Goal: Task Accomplishment & Management: Use online tool/utility

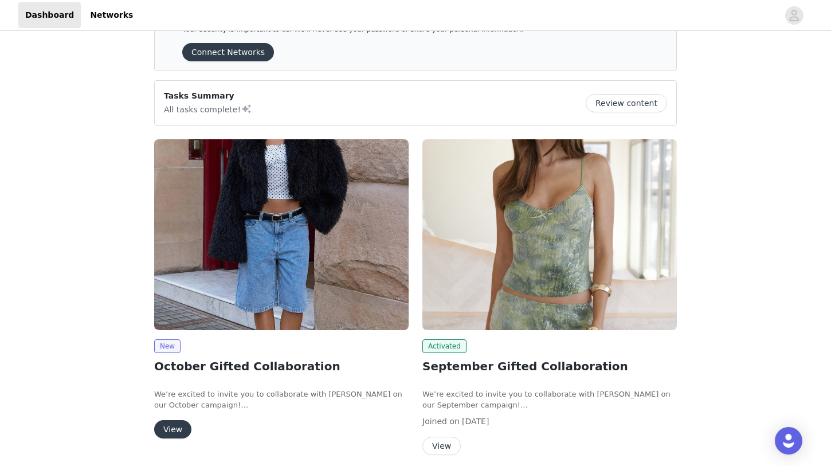
scroll to position [111, 0]
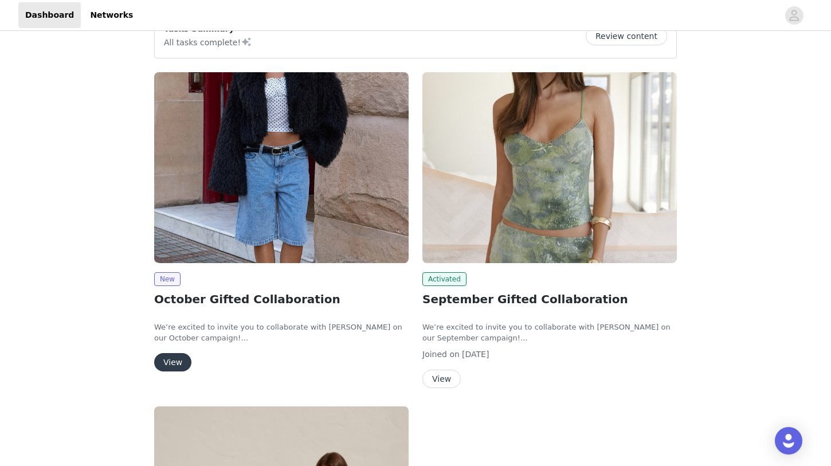
click at [182, 364] on button "View" at bounding box center [172, 362] width 37 height 18
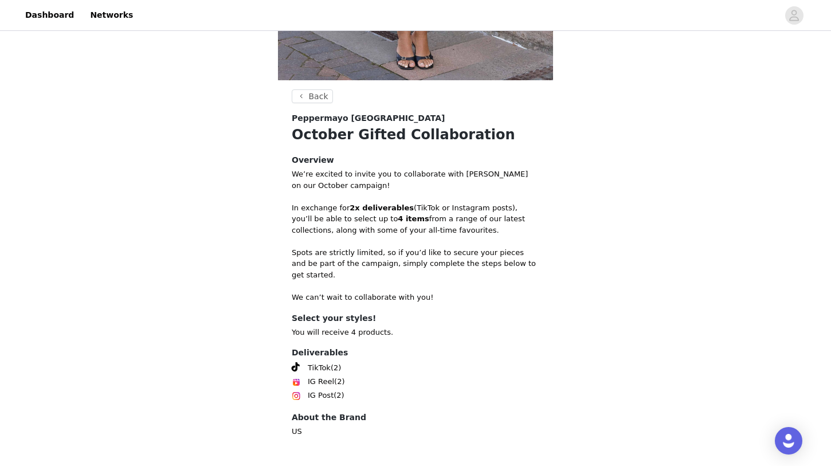
scroll to position [370, 0]
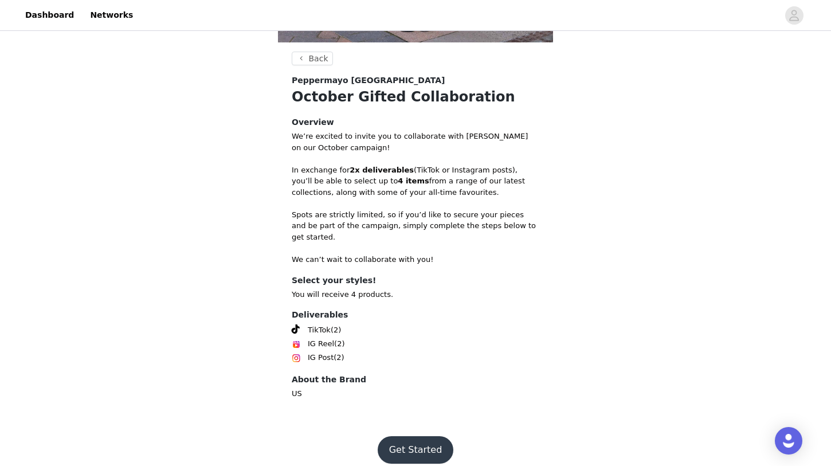
click at [400, 442] on button "Get Started" at bounding box center [416, 450] width 76 height 28
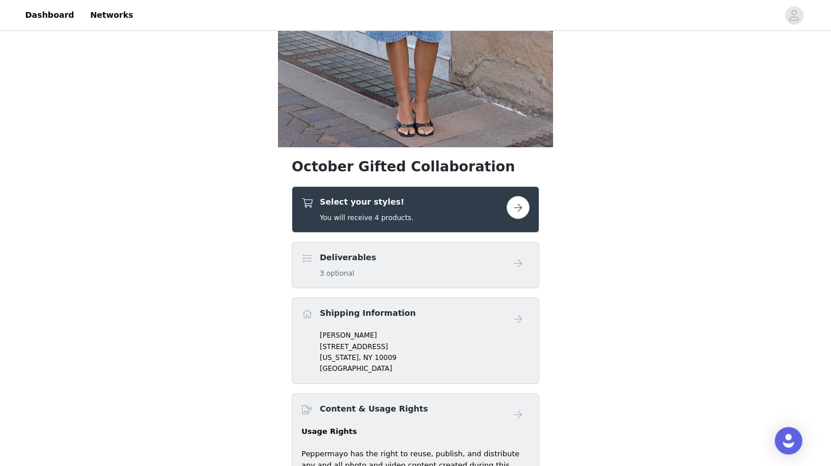
scroll to position [289, 0]
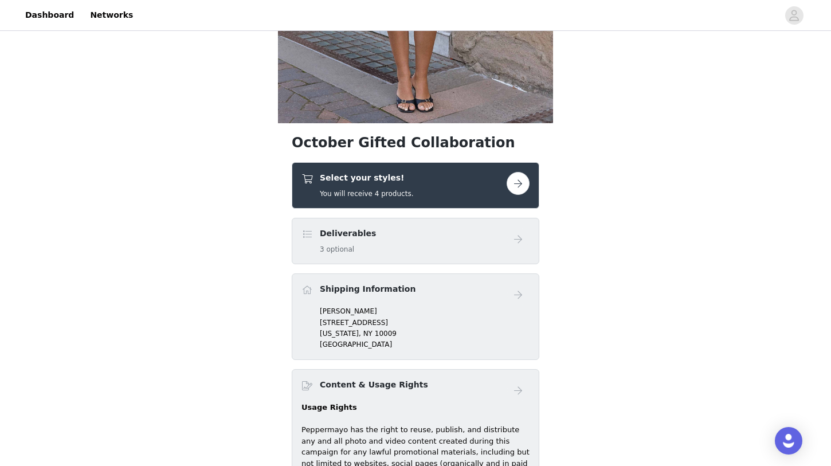
click at [517, 185] on button "button" at bounding box center [518, 183] width 23 height 23
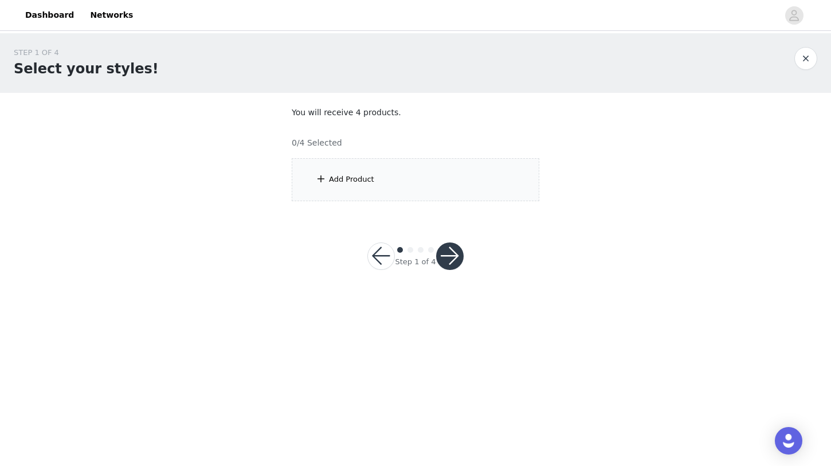
click at [415, 182] on div "Add Product" at bounding box center [416, 179] width 248 height 43
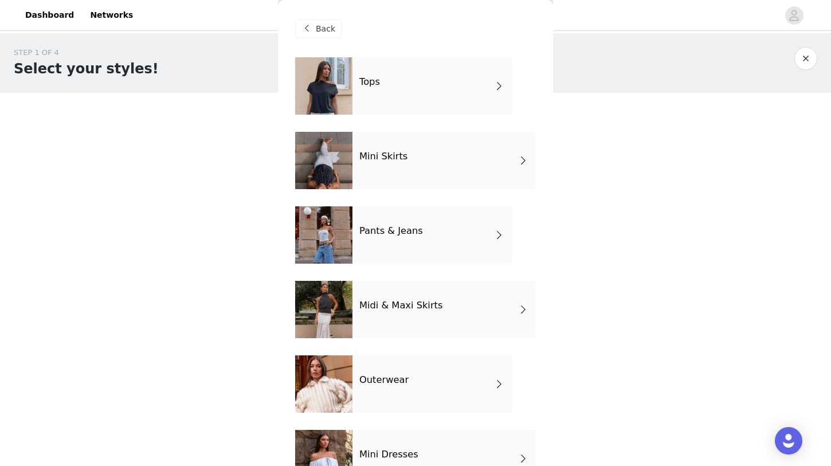
click at [443, 97] on div "Tops" at bounding box center [431, 85] width 159 height 57
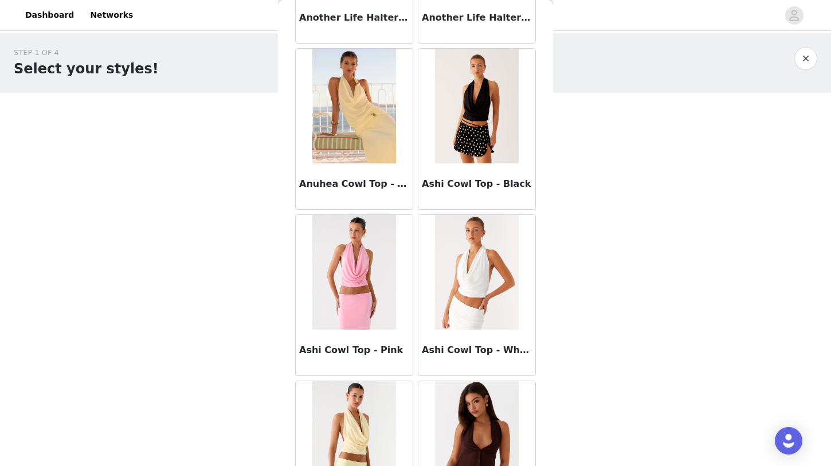
scroll to position [1288, 0]
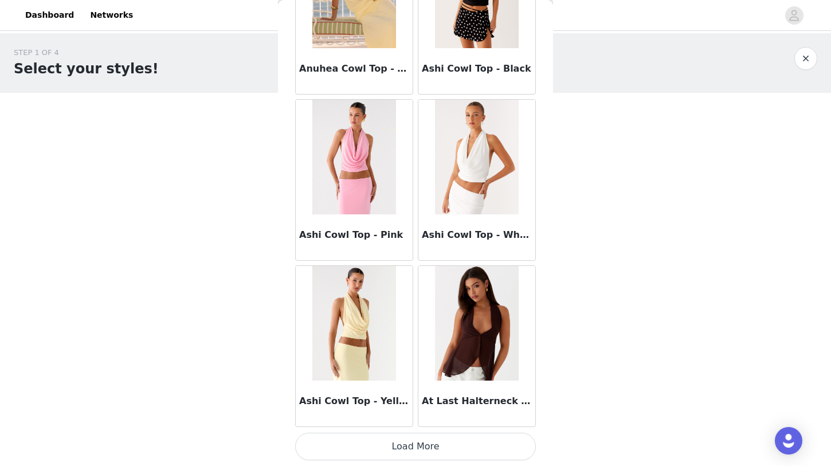
click at [412, 451] on button "Load More" at bounding box center [415, 447] width 241 height 28
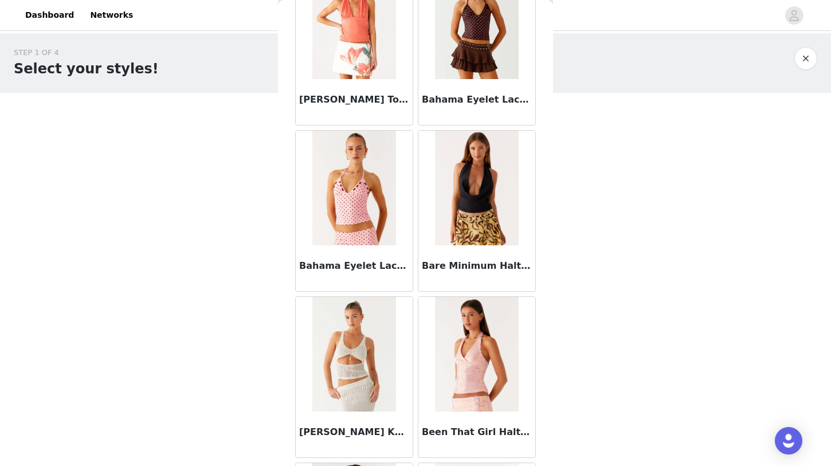
scroll to position [1892, 0]
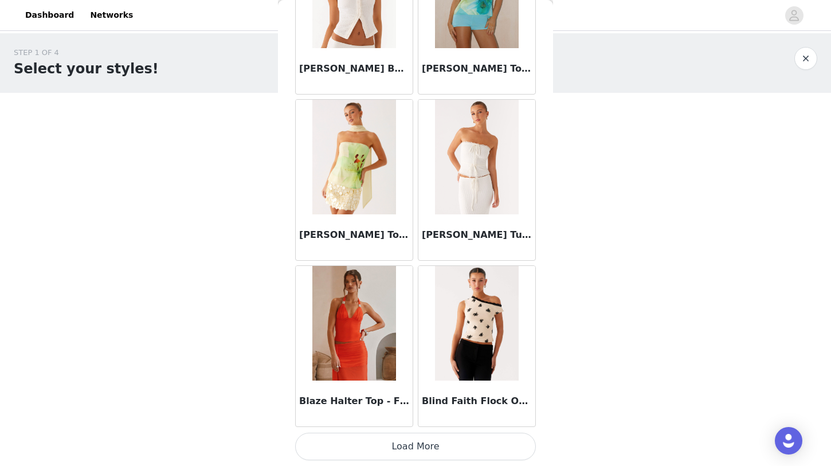
click at [458, 441] on button "Load More" at bounding box center [415, 447] width 241 height 28
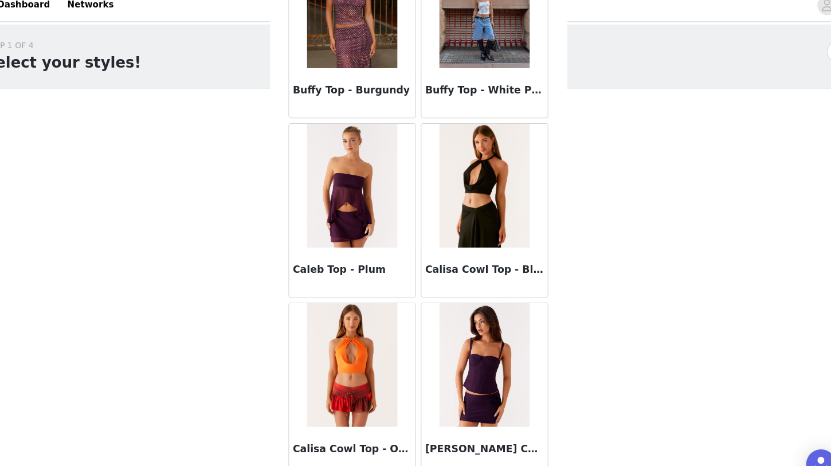
scroll to position [4611, 0]
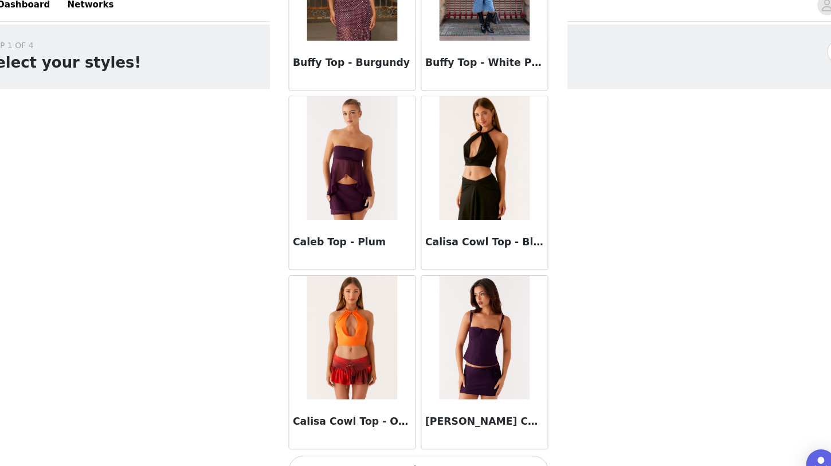
click at [410, 438] on button "Load More" at bounding box center [415, 447] width 241 height 28
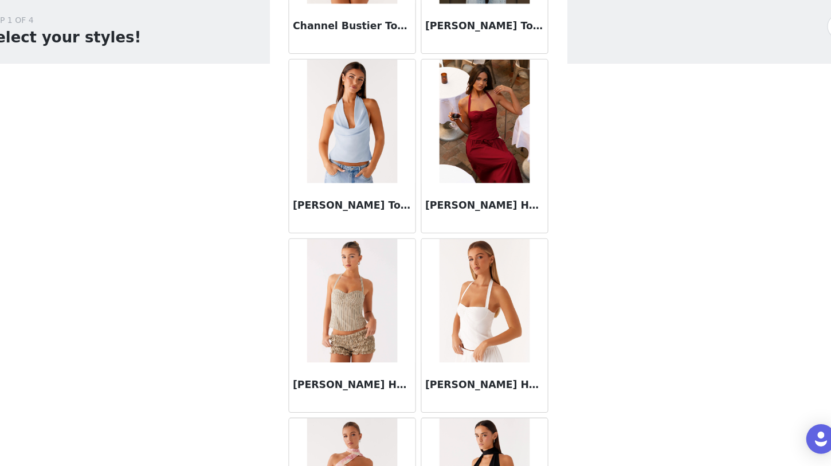
scroll to position [6273, 0]
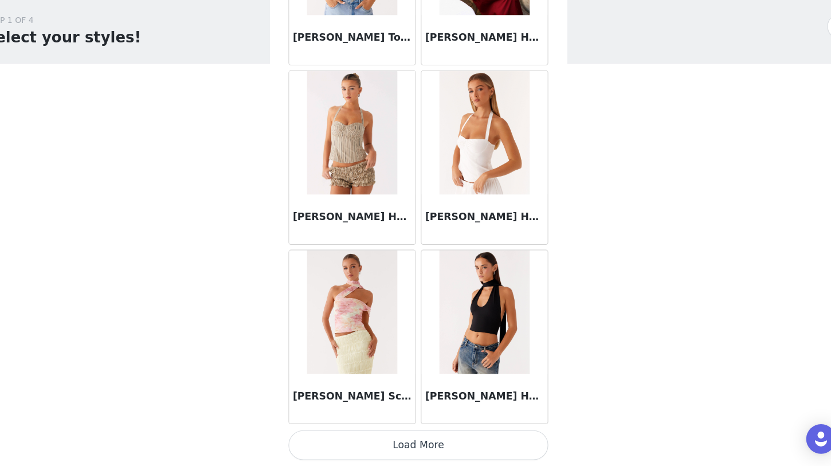
click at [397, 443] on button "Load More" at bounding box center [415, 447] width 241 height 28
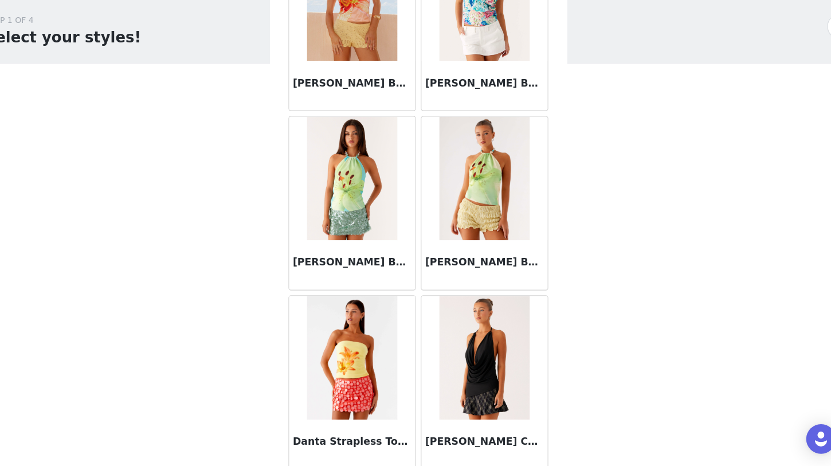
scroll to position [7935, 0]
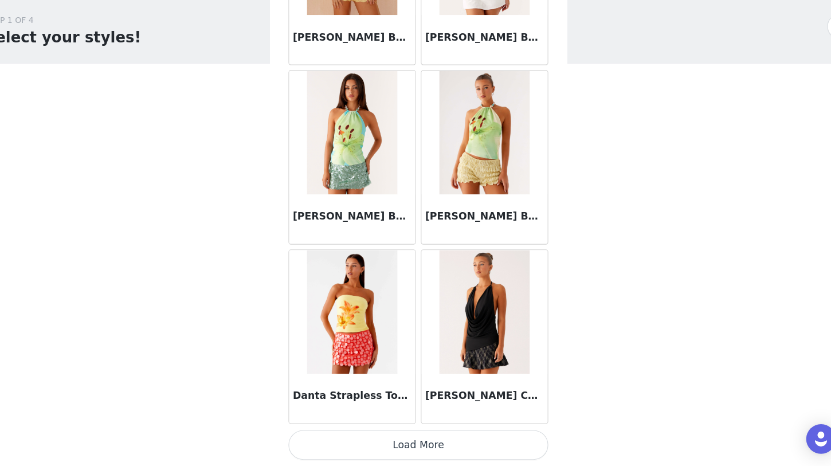
click at [394, 445] on button "Load More" at bounding box center [415, 447] width 241 height 28
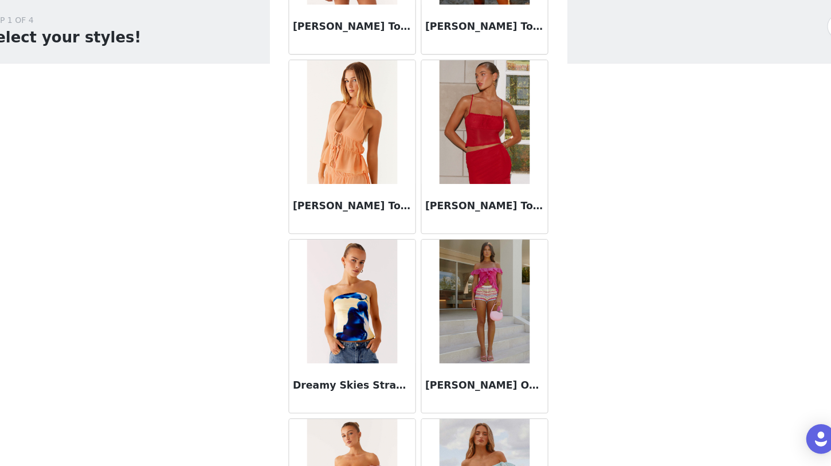
scroll to position [9597, 0]
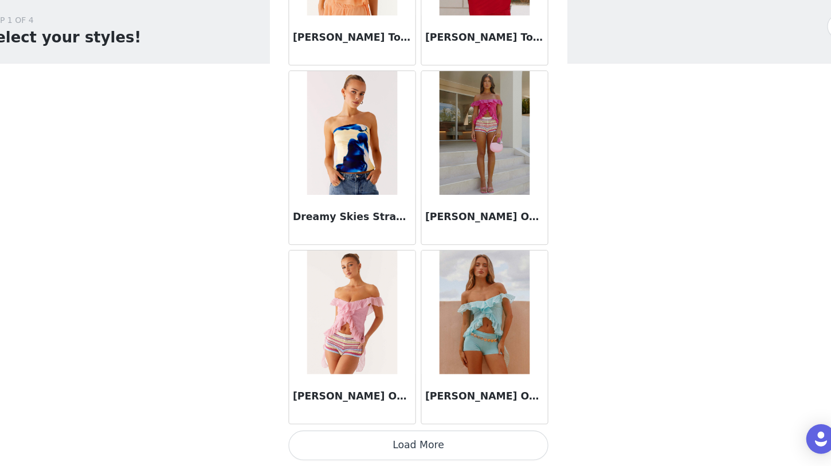
click at [391, 443] on button "Load More" at bounding box center [415, 447] width 241 height 28
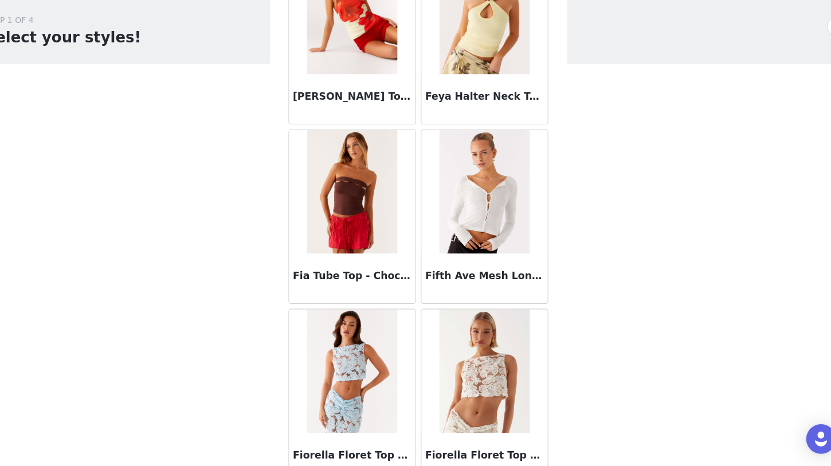
scroll to position [11259, 0]
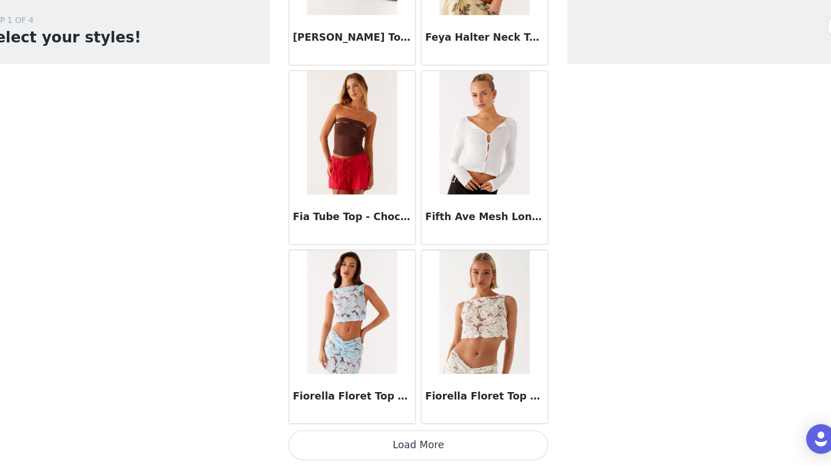
click at [388, 446] on button "Load More" at bounding box center [415, 447] width 241 height 28
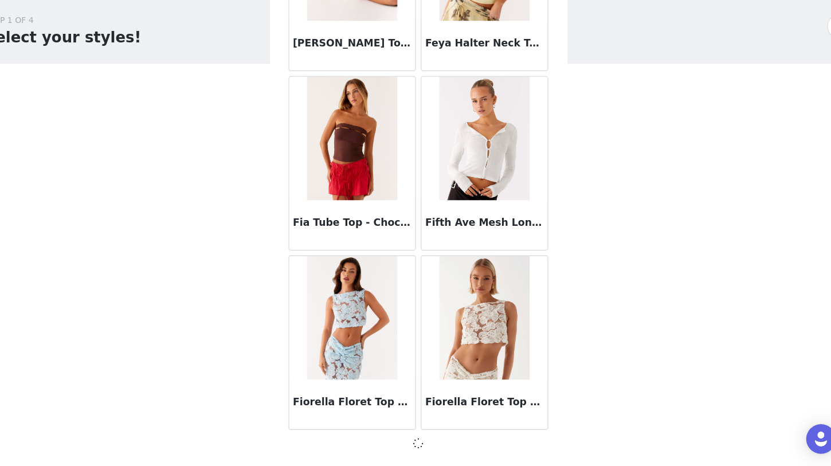
scroll to position [11254, 0]
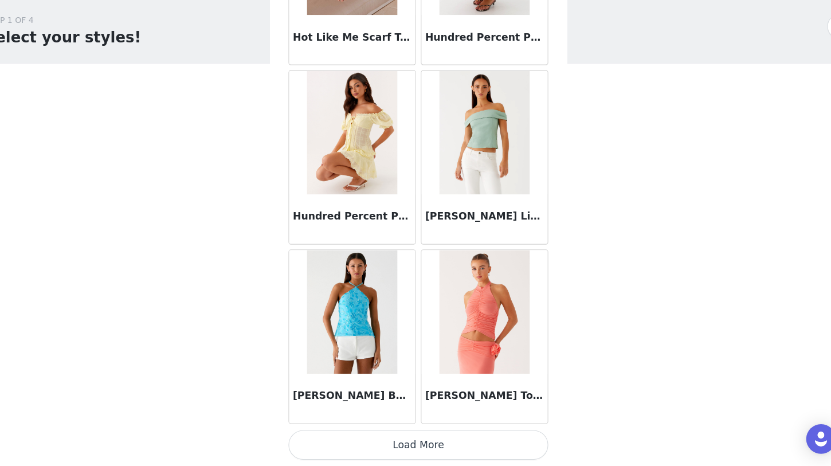
click at [389, 447] on button "Load More" at bounding box center [415, 447] width 241 height 28
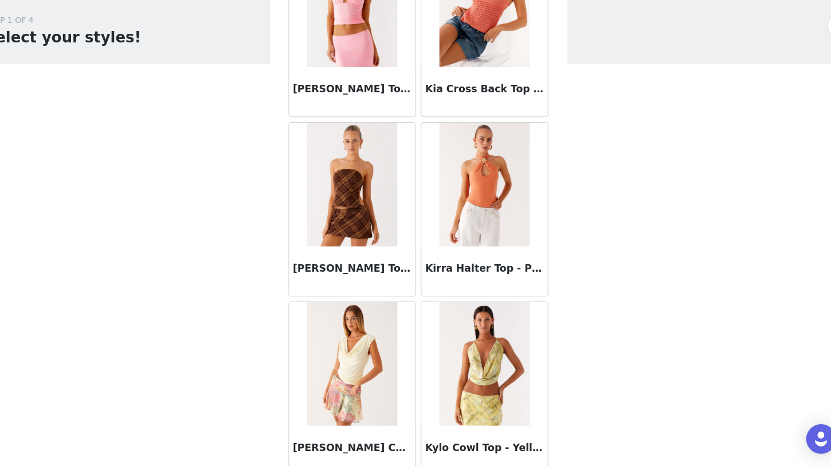
scroll to position [14583, 0]
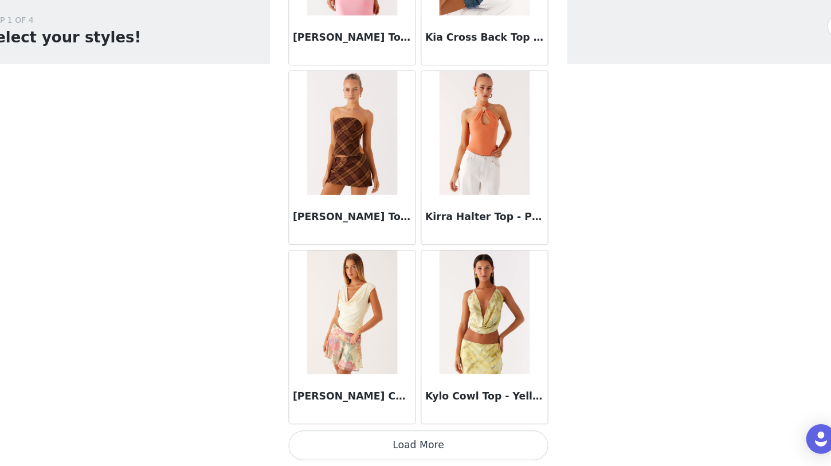
click at [393, 451] on button "Load More" at bounding box center [415, 447] width 241 height 28
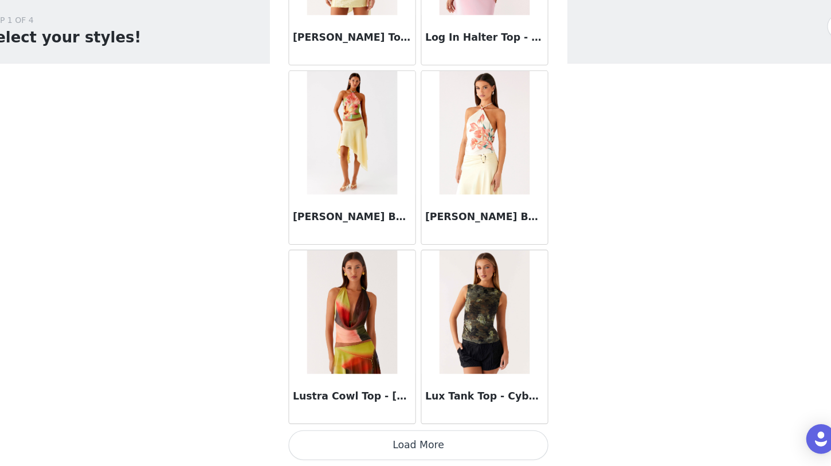
click at [393, 452] on button "Load More" at bounding box center [415, 447] width 241 height 28
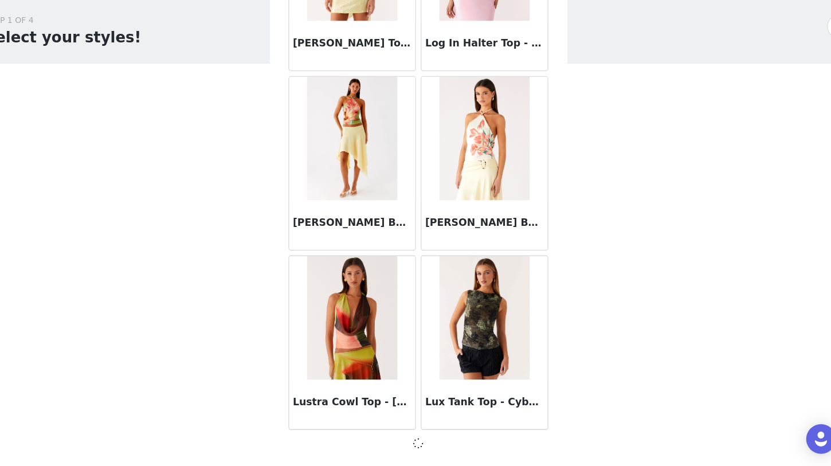
scroll to position [16240, 0]
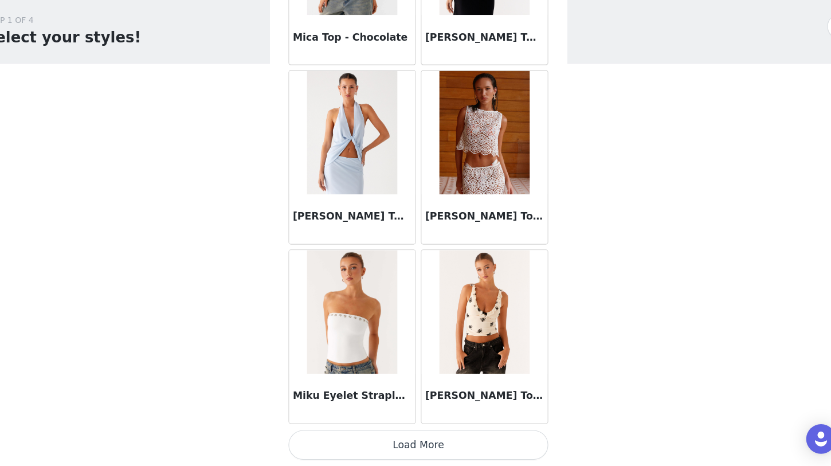
click at [392, 453] on button "Load More" at bounding box center [415, 447] width 241 height 28
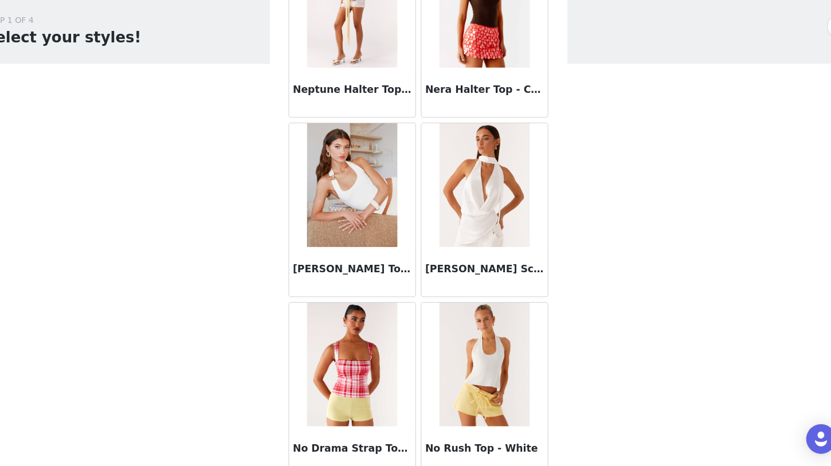
scroll to position [19543, 0]
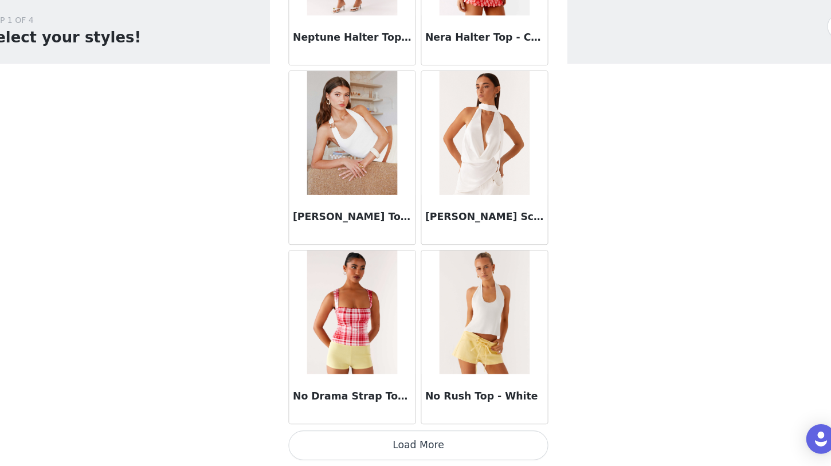
click at [395, 438] on button "Load More" at bounding box center [415, 447] width 241 height 28
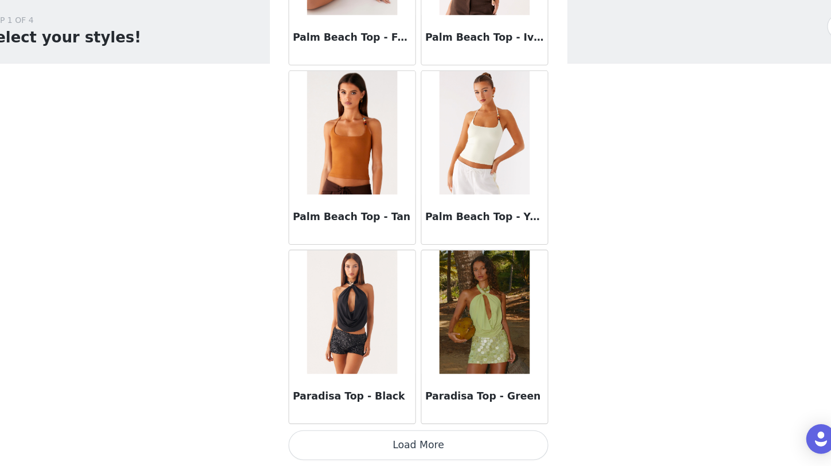
click at [392, 454] on button "Load More" at bounding box center [415, 447] width 241 height 28
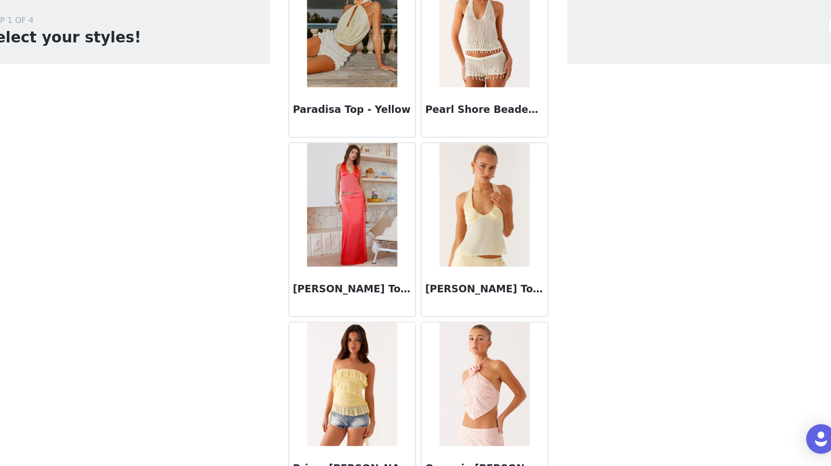
scroll to position [21813, 0]
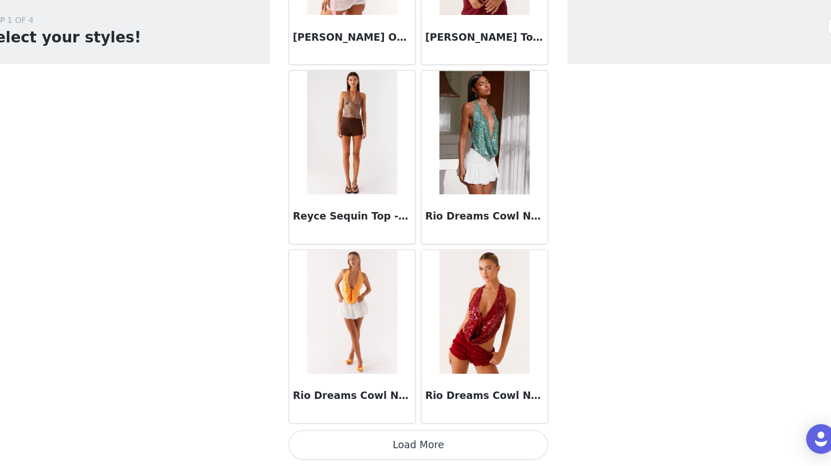
click at [395, 446] on button "Load More" at bounding box center [415, 447] width 241 height 28
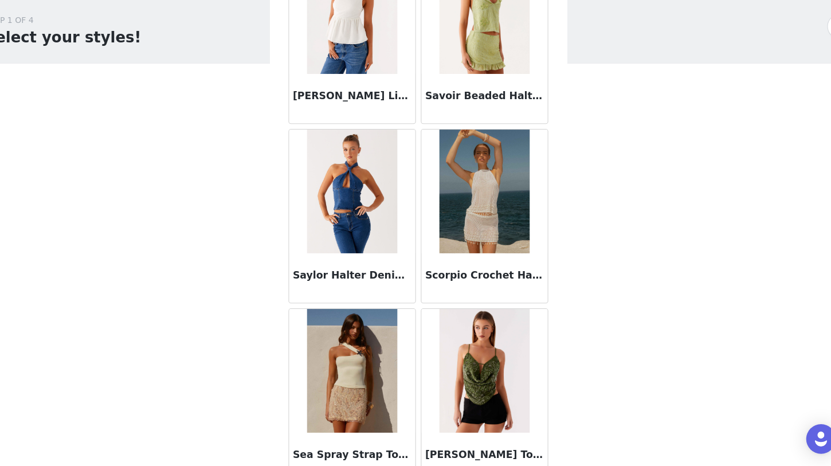
scroll to position [24253, 0]
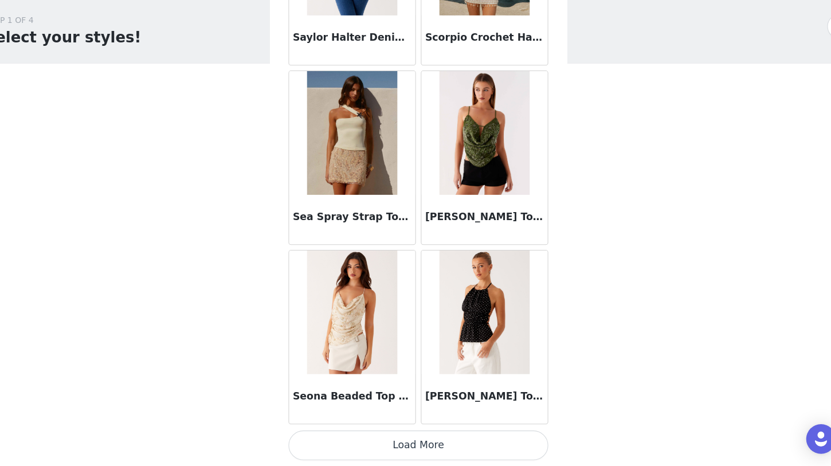
click at [395, 448] on button "Load More" at bounding box center [415, 447] width 241 height 28
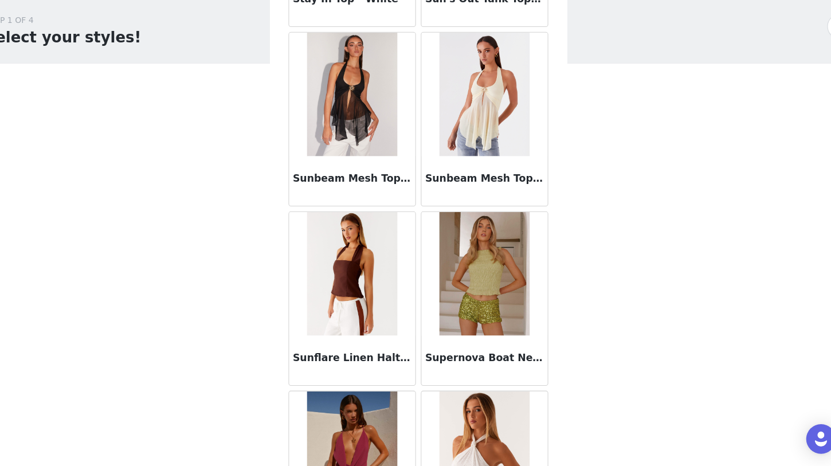
scroll to position [26216, 0]
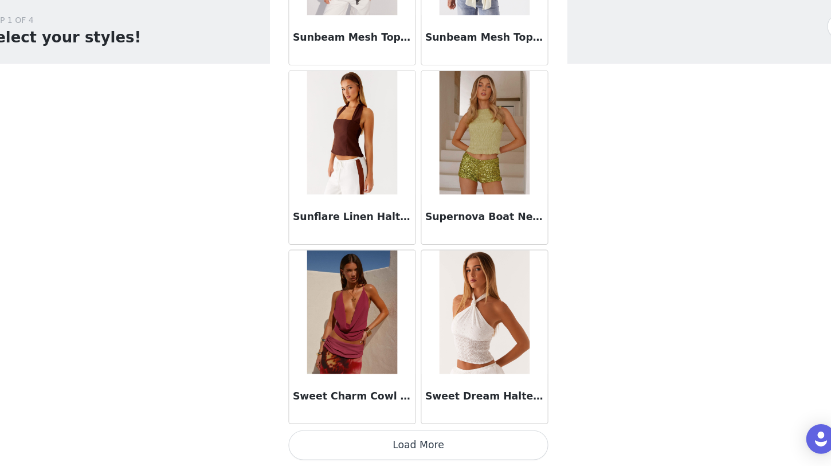
click at [398, 444] on button "Load More" at bounding box center [415, 447] width 241 height 28
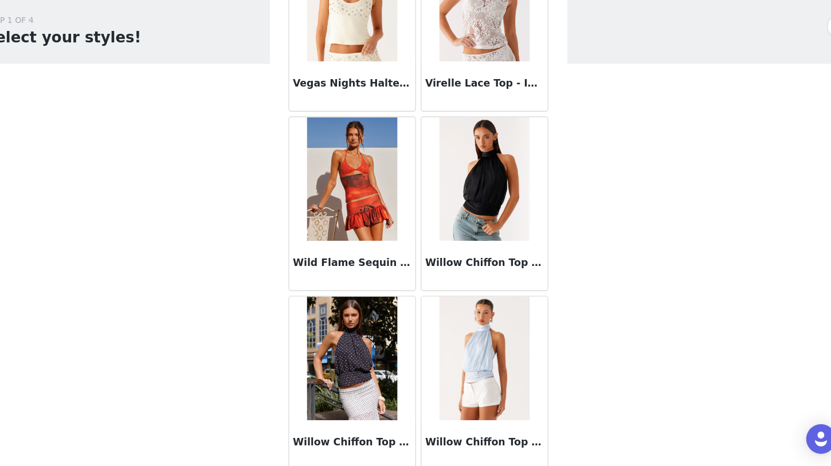
scroll to position [27873, 0]
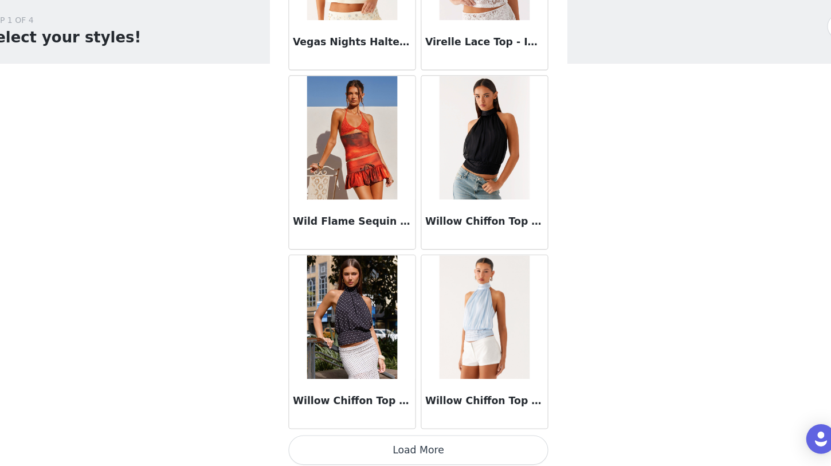
click at [400, 444] on button "Load More" at bounding box center [415, 451] width 241 height 28
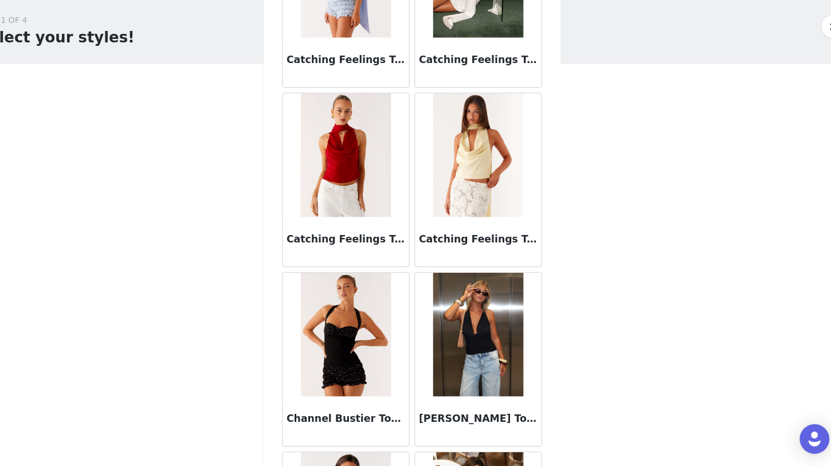
scroll to position [5755, 0]
